Goal: Information Seeking & Learning: Learn about a topic

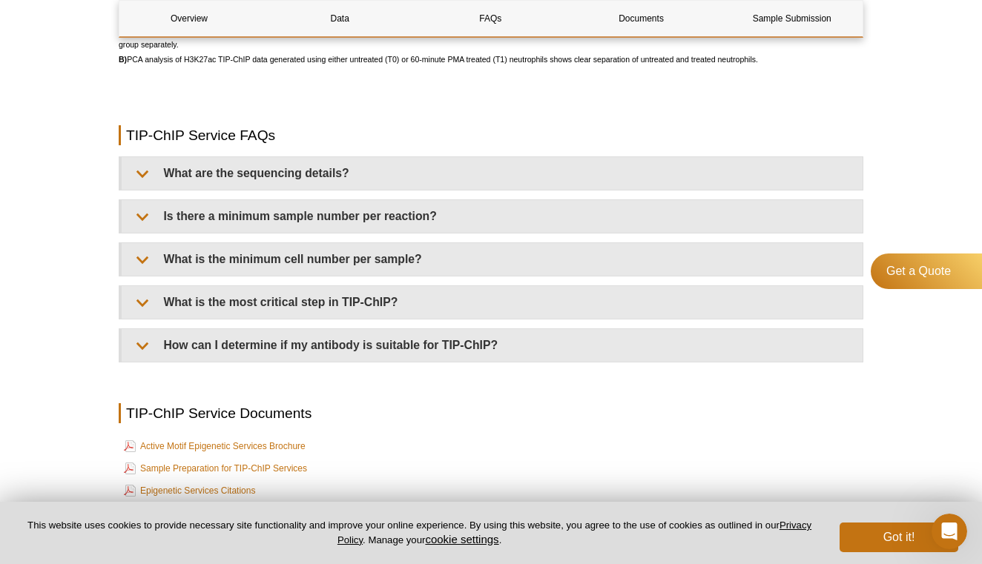
scroll to position [3422, 0]
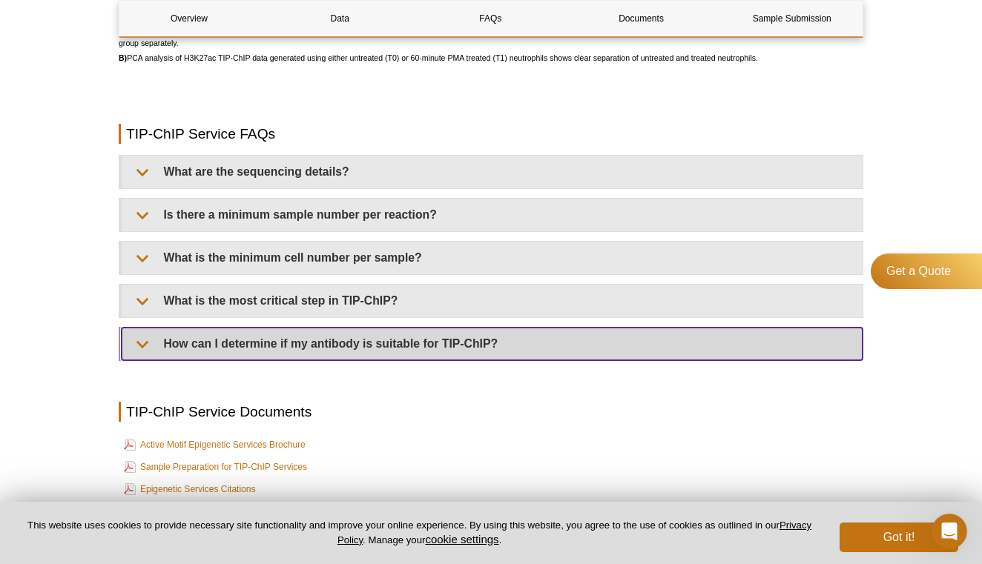
click at [452, 340] on summary "How can I determine if my antibody is suitable for TIP-ChIP?" at bounding box center [492, 344] width 741 height 33
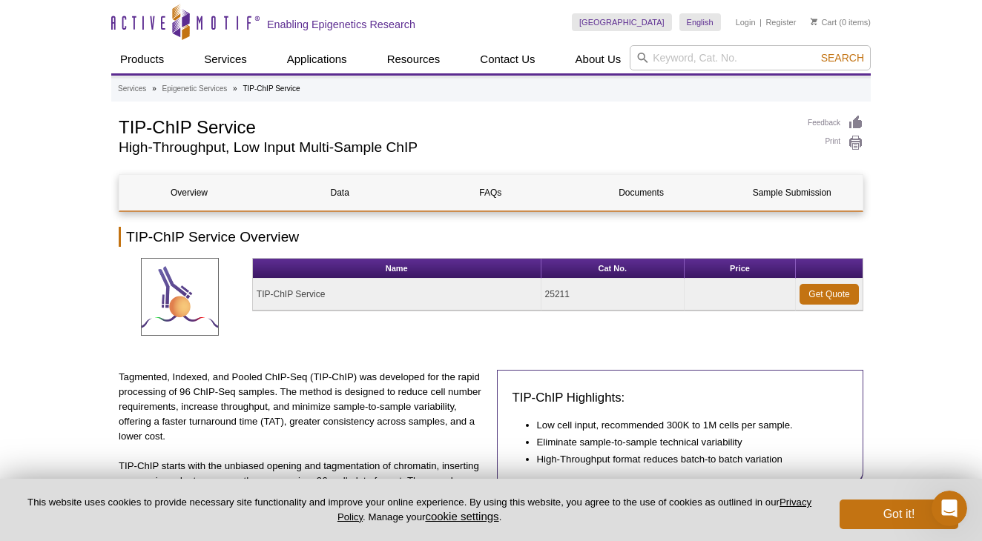
scroll to position [0, 0]
click at [433, 245] on h2 "TIP-ChIP Service Overview" at bounding box center [491, 237] width 744 height 20
click at [655, 197] on link "Documents" at bounding box center [641, 193] width 139 height 36
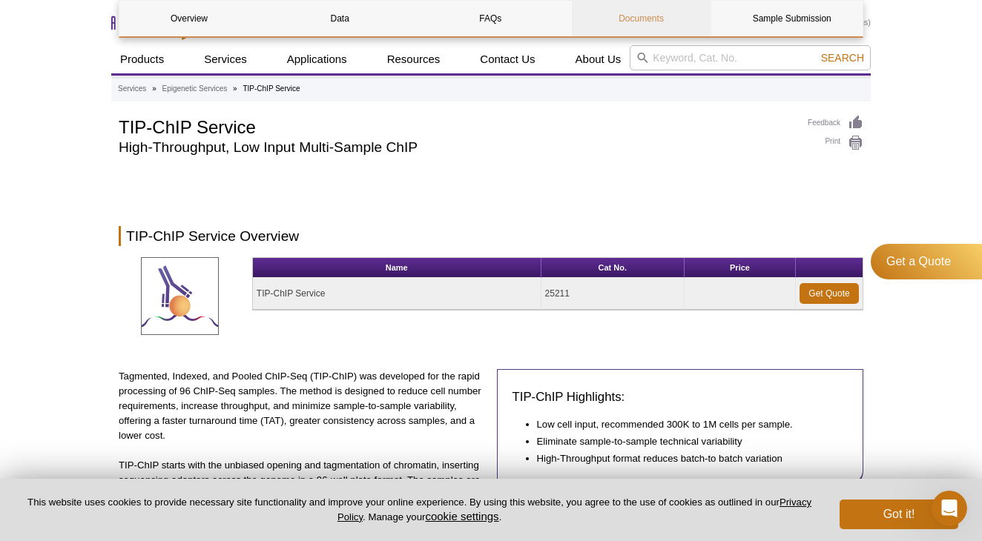
scroll to position [3826, 0]
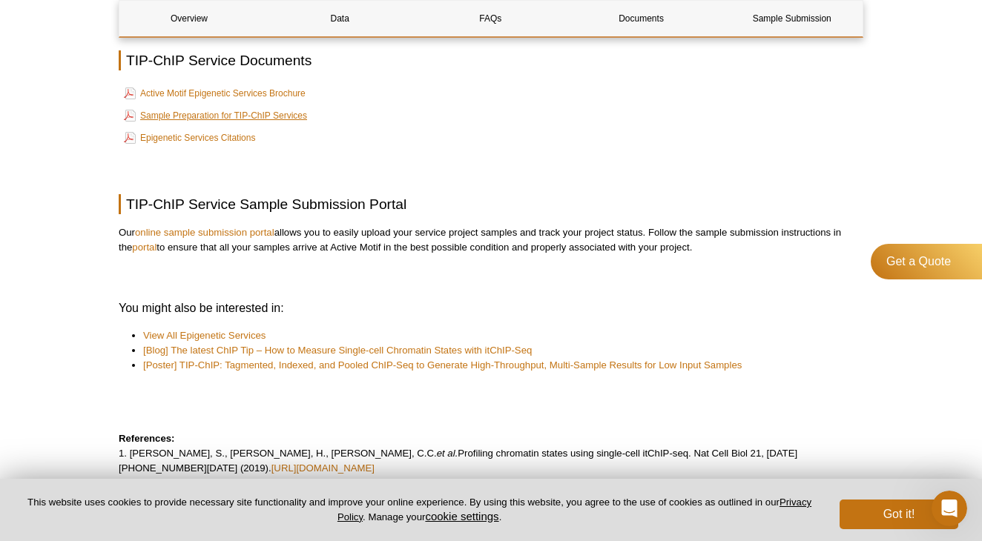
click at [289, 110] on link "Sample Preparation for TIP-ChIP Services" at bounding box center [215, 116] width 183 height 18
click at [239, 91] on link "Active Motif Epigenetic Services Brochure" at bounding box center [215, 94] width 182 height 18
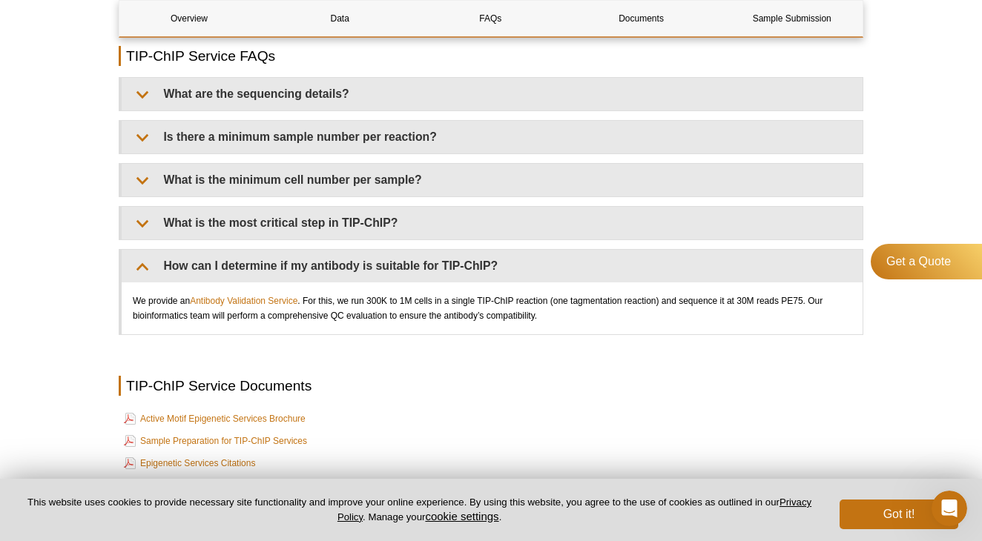
scroll to position [3494, 0]
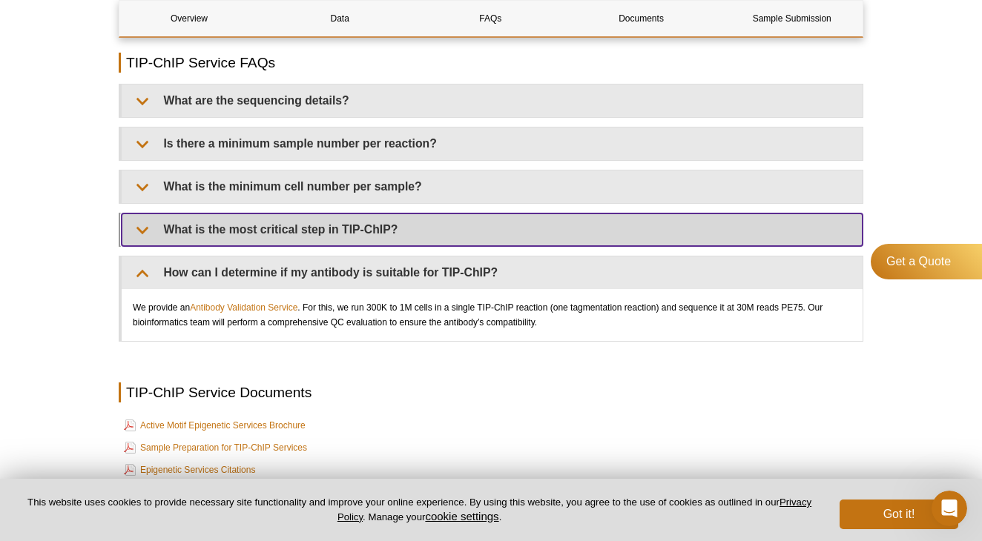
click at [367, 219] on summary "What is the most critical step in TIP-ChIP?" at bounding box center [492, 230] width 741 height 33
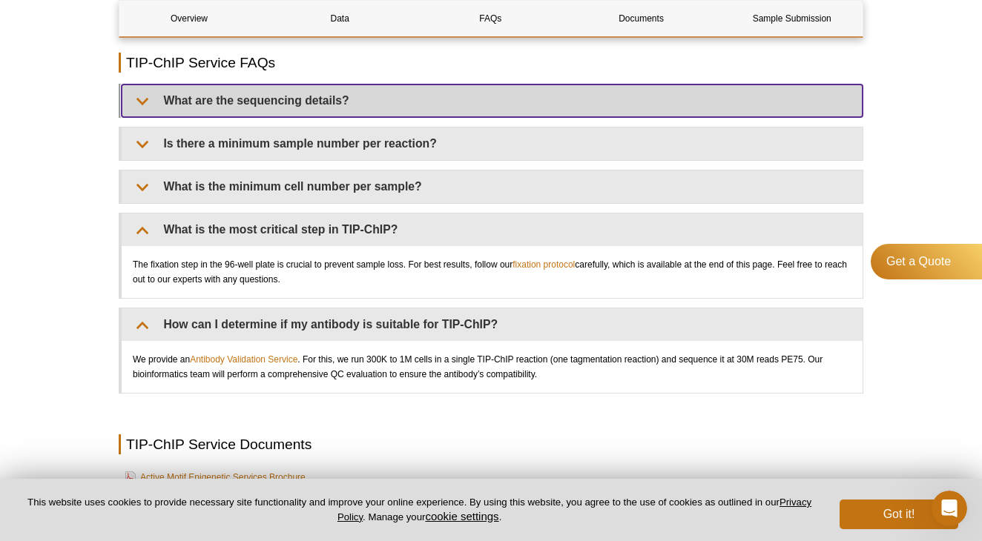
click at [333, 104] on summary "What are the sequencing details?" at bounding box center [492, 101] width 741 height 33
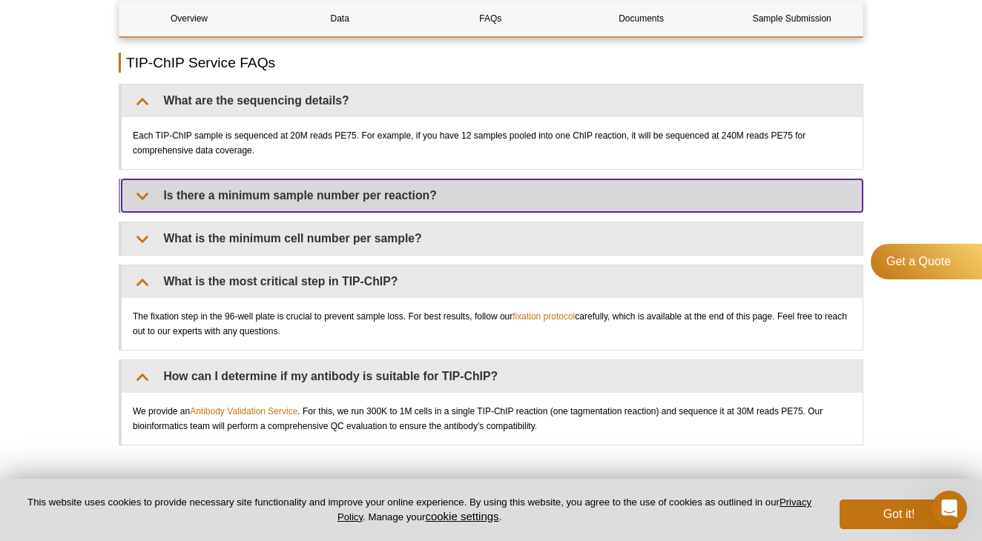
click at [315, 203] on summary "Is there a minimum sample number per reaction?" at bounding box center [492, 195] width 741 height 33
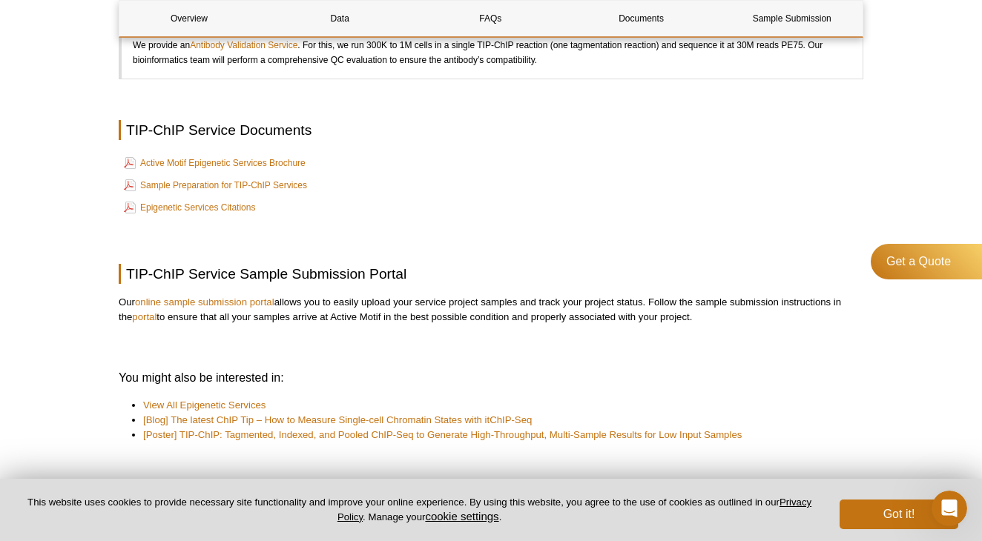
scroll to position [3934, 0]
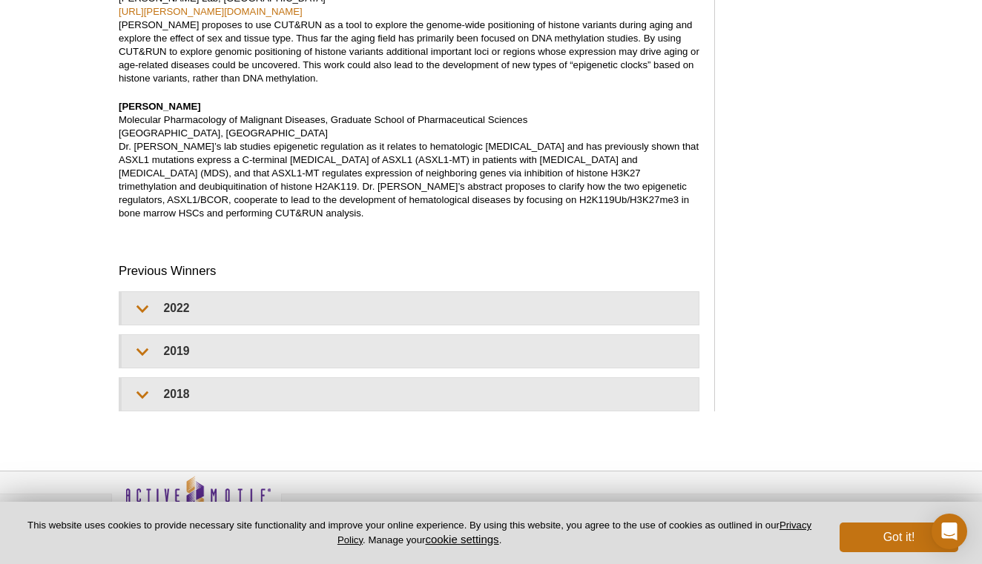
scroll to position [1712, 0]
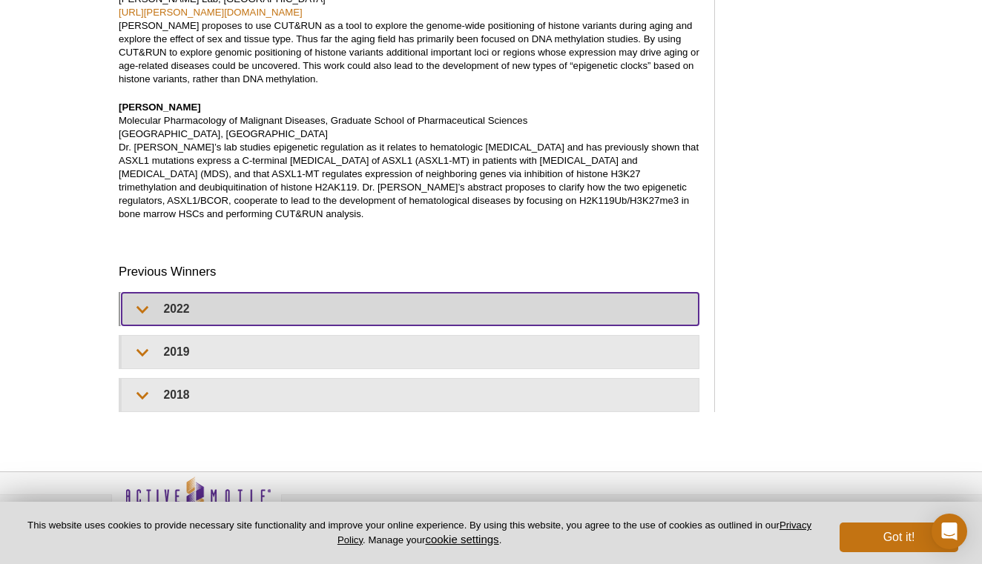
click at [142, 293] on summary "2022" at bounding box center [410, 309] width 577 height 33
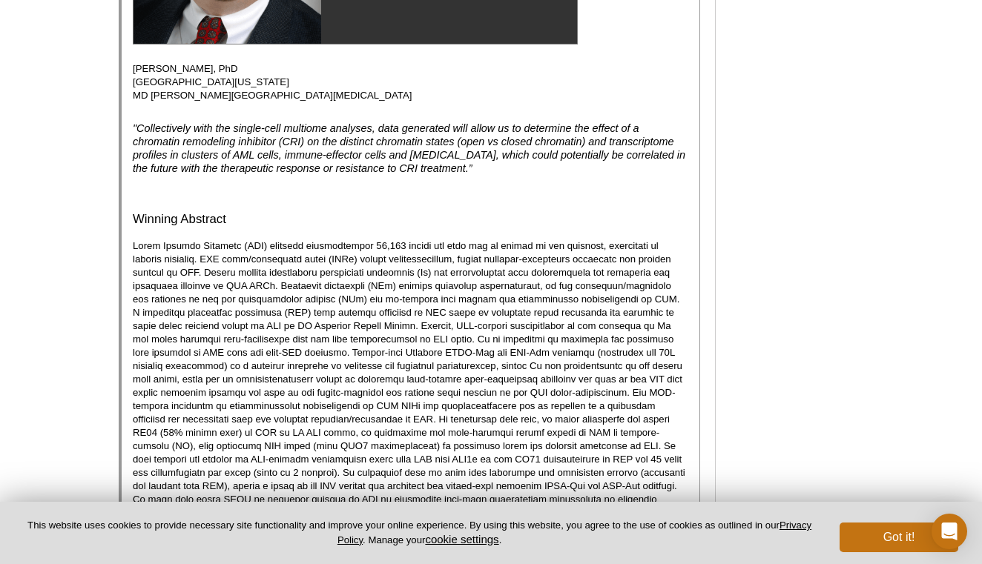
scroll to position [2251, 0]
